Goal: Task Accomplishment & Management: Use online tool/utility

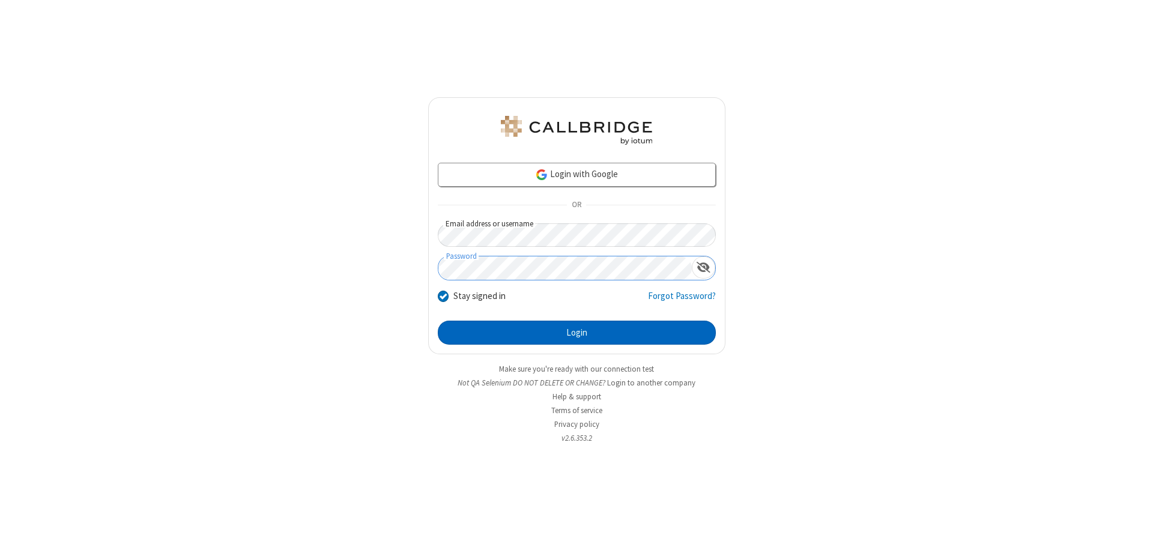
click at [577, 333] on button "Login" at bounding box center [577, 333] width 278 height 24
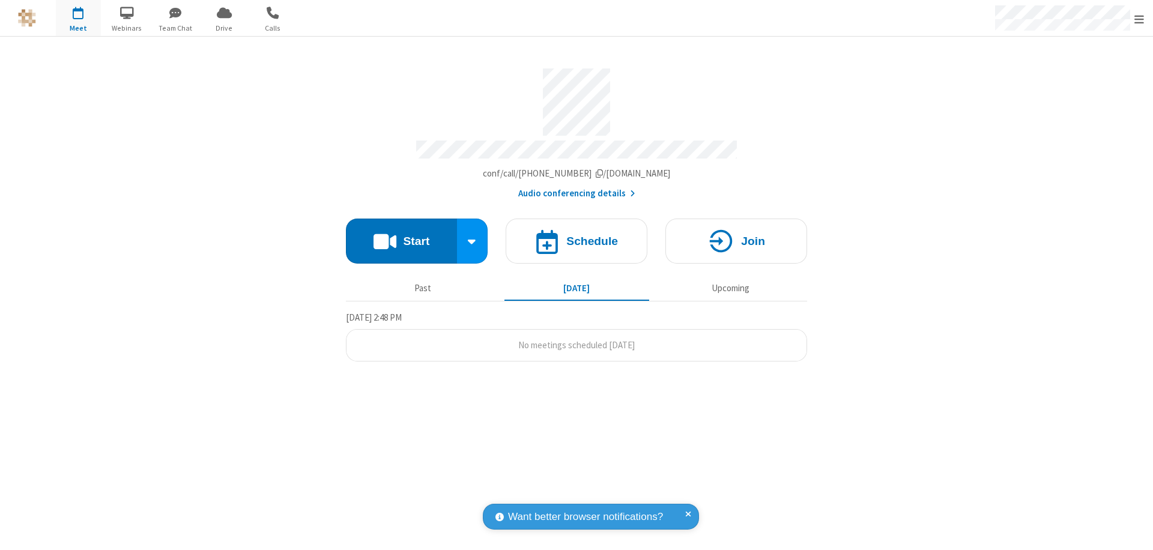
click at [401, 235] on button "Start" at bounding box center [401, 241] width 111 height 45
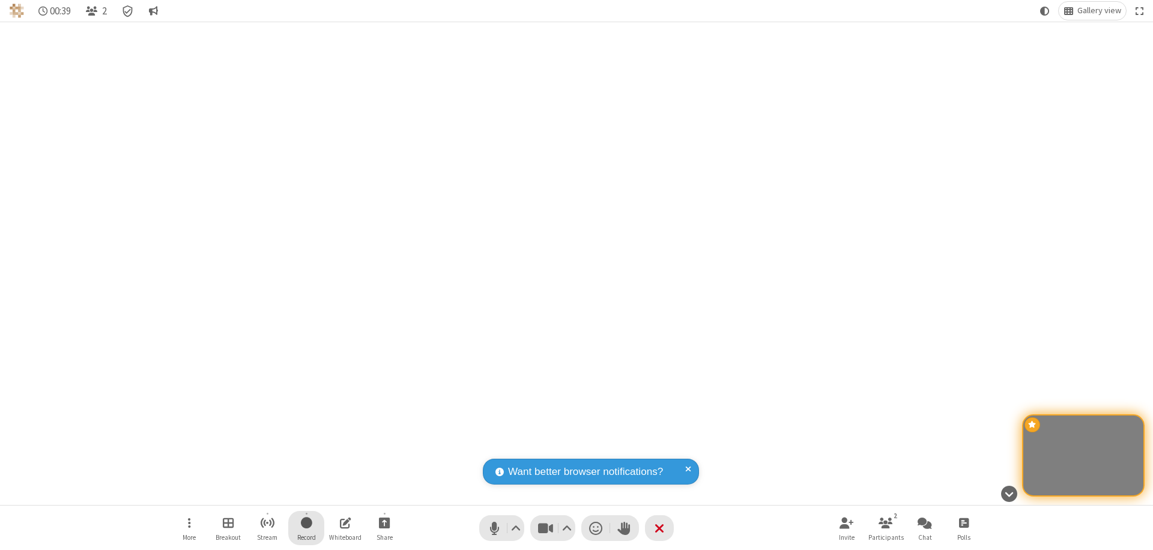
click at [306, 528] on span "Start recording" at bounding box center [306, 522] width 11 height 15
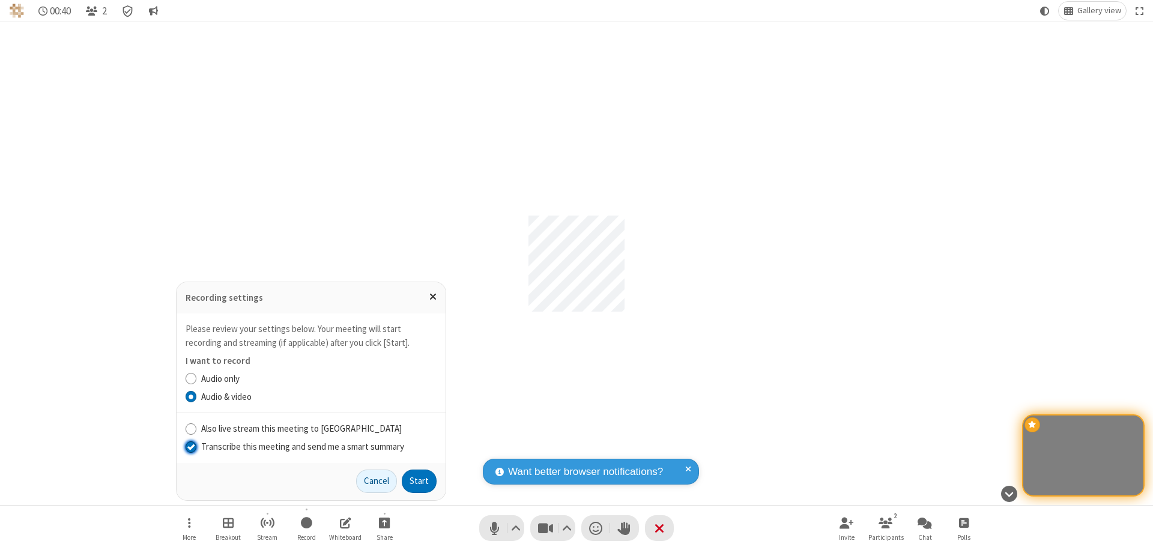
click at [190, 446] on input "Transcribe this meeting and send me a smart summary" at bounding box center [191, 446] width 11 height 13
click at [318, 378] on label "Audio only" at bounding box center [318, 379] width 235 height 14
click at [197, 378] on input "Audio only" at bounding box center [191, 378] width 11 height 13
click at [190, 428] on input "Also live stream this meeting to Callbridge" at bounding box center [191, 428] width 11 height 13
click at [419, 481] on button "Start" at bounding box center [419, 482] width 35 height 24
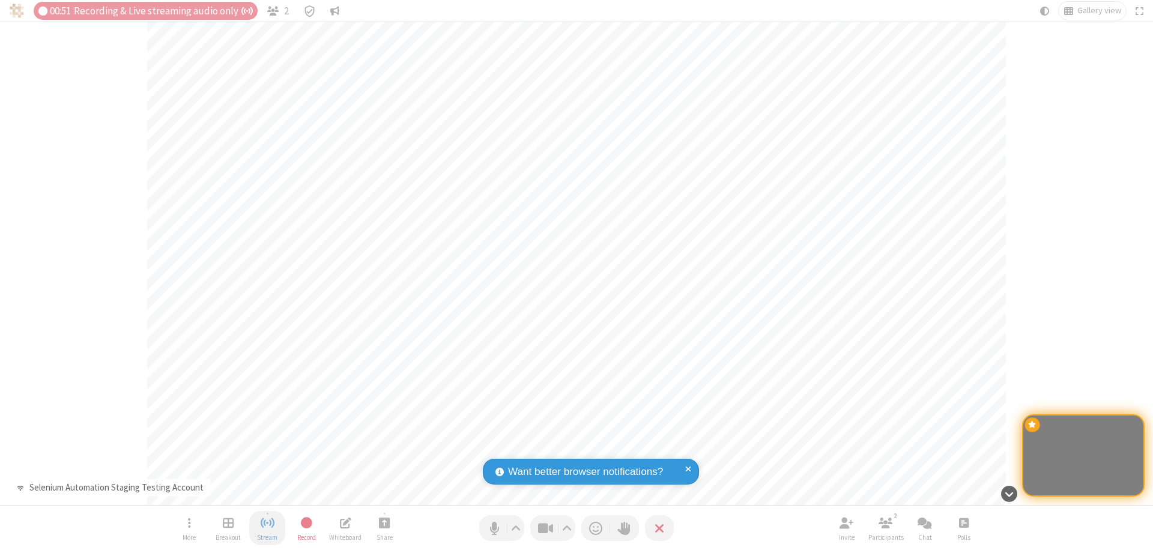
click at [267, 528] on span "Stop streaming" at bounding box center [267, 522] width 15 height 15
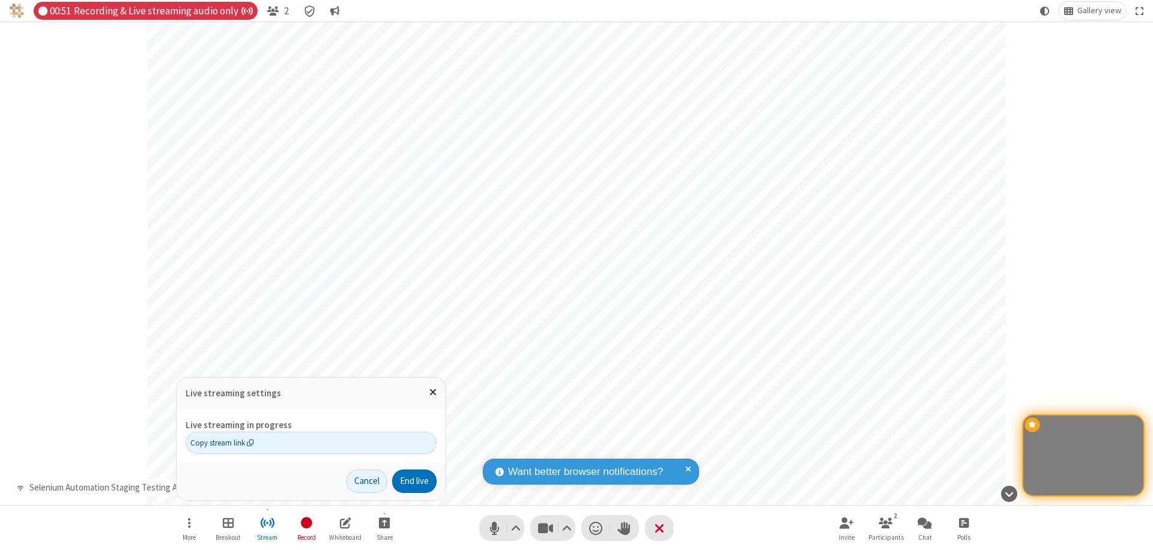
click at [222, 443] on span "Copy stream link" at bounding box center [222, 442] width 64 height 11
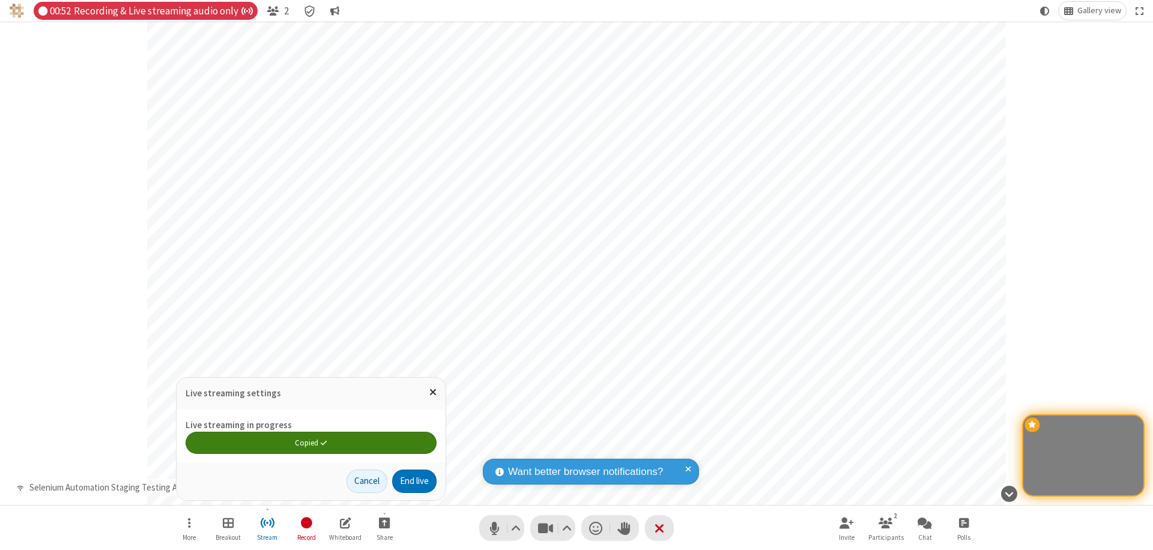
click at [432, 392] on span "Close popover" at bounding box center [432, 392] width 7 height 10
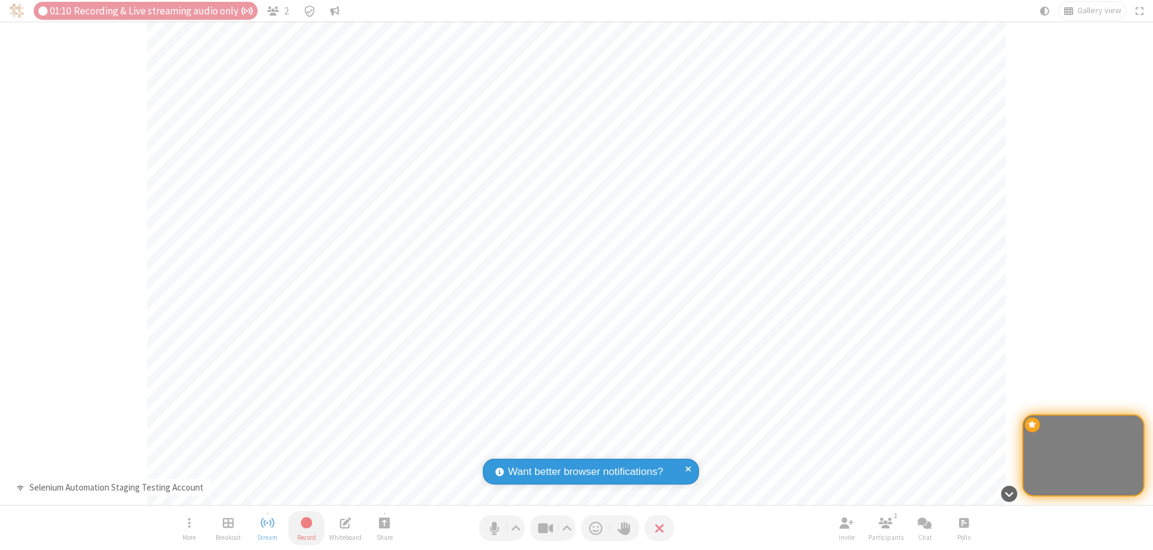
click at [306, 528] on span "Stop recording" at bounding box center [307, 522] width 14 height 15
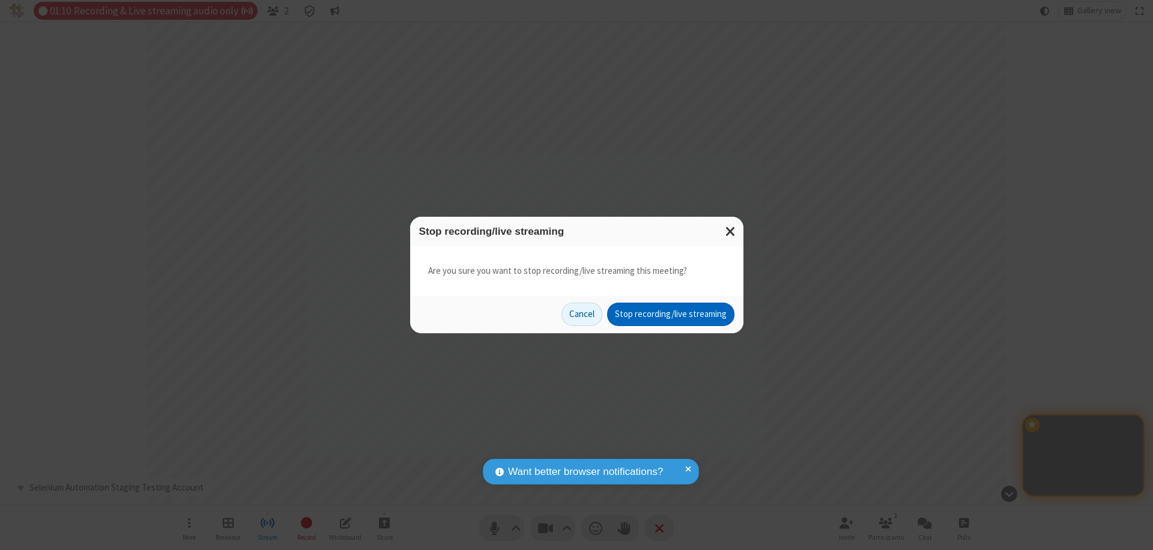
click at [670, 314] on button "Stop recording/live streaming" at bounding box center [670, 315] width 127 height 24
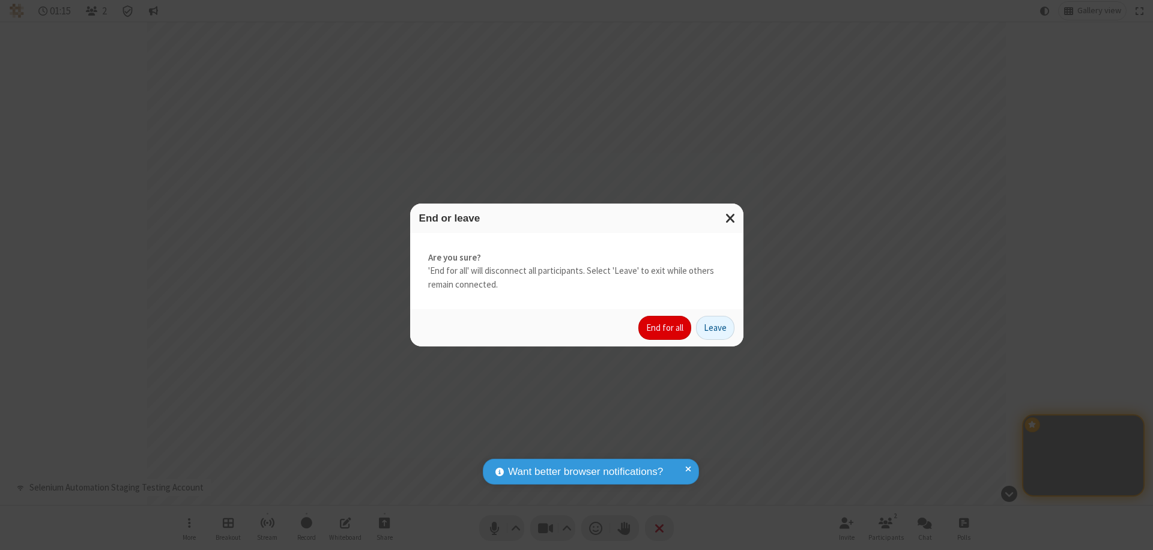
click at [665, 328] on button "End for all" at bounding box center [664, 328] width 53 height 24
